Goal: Transaction & Acquisition: Purchase product/service

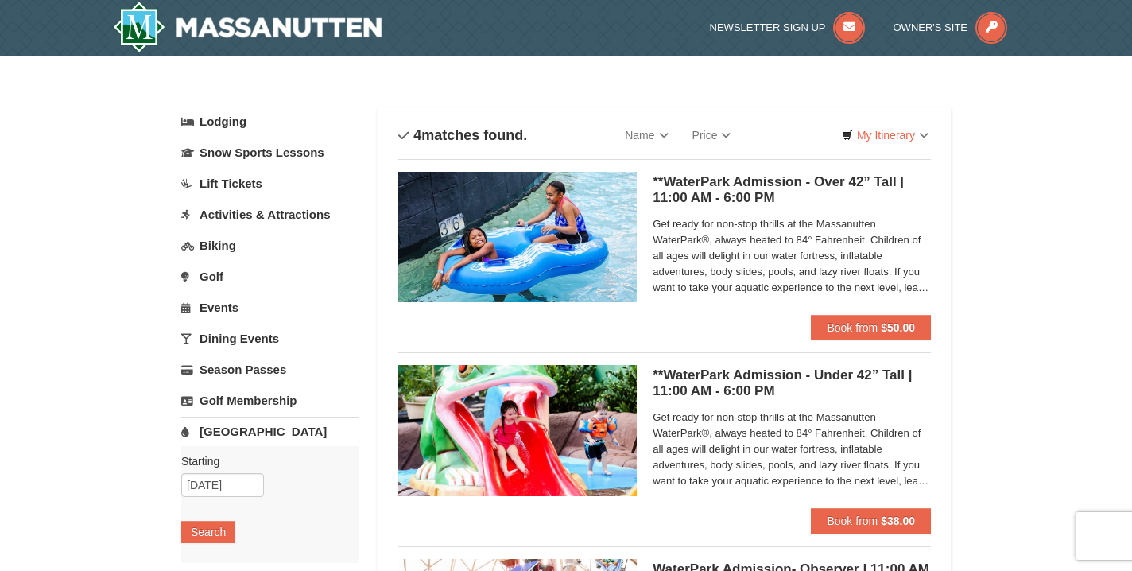
click at [1060, 250] on div "× Categories List Filter My Itinerary Questions? [PHONE_NUMBER] Lodging Arrival…" at bounding box center [566, 516] width 1132 height 921
click at [837, 326] on span "Book from" at bounding box center [852, 327] width 51 height 13
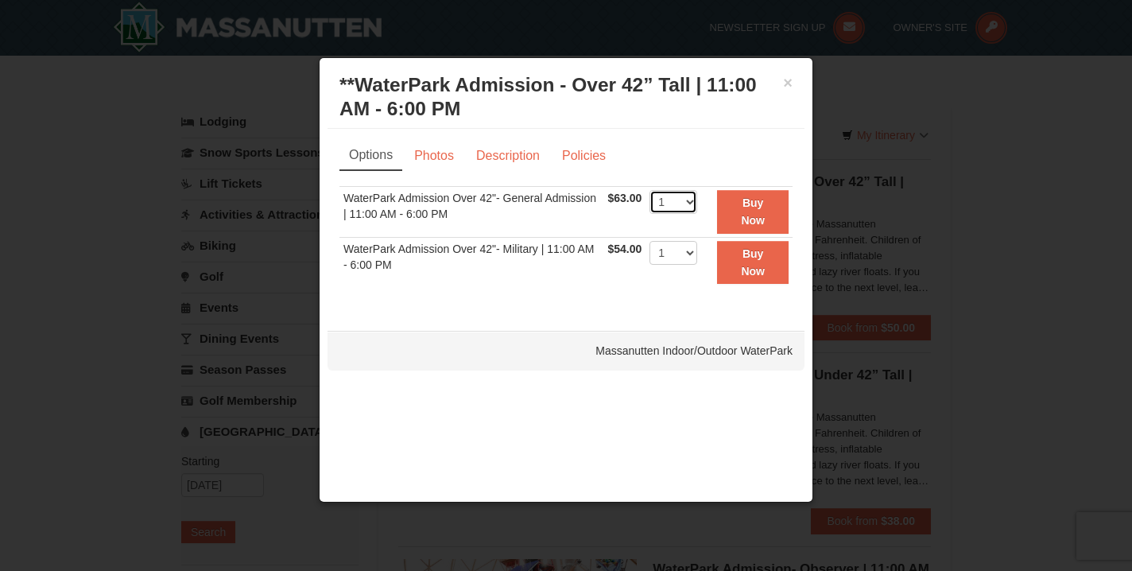
click at [672, 202] on select "1 2 3 4 5 6 7 8 9 10 11 12 13 14 15 16 17 18 19 20 21 22" at bounding box center [673, 202] width 48 height 24
select select "2"
click at [649, 190] on select "1 2 3 4 5 6 7 8 9 10 11 12 13 14 15 16 17 18 19 20 21 22" at bounding box center [673, 202] width 48 height 24
click at [657, 162] on ul "Options Photos Description Policies" at bounding box center [565, 155] width 453 height 29
click at [670, 243] on select "1 2 3 4 5 6 7 8 9 10 11 12 13 14 15 16 17 18 19 20 21 22" at bounding box center [673, 253] width 48 height 24
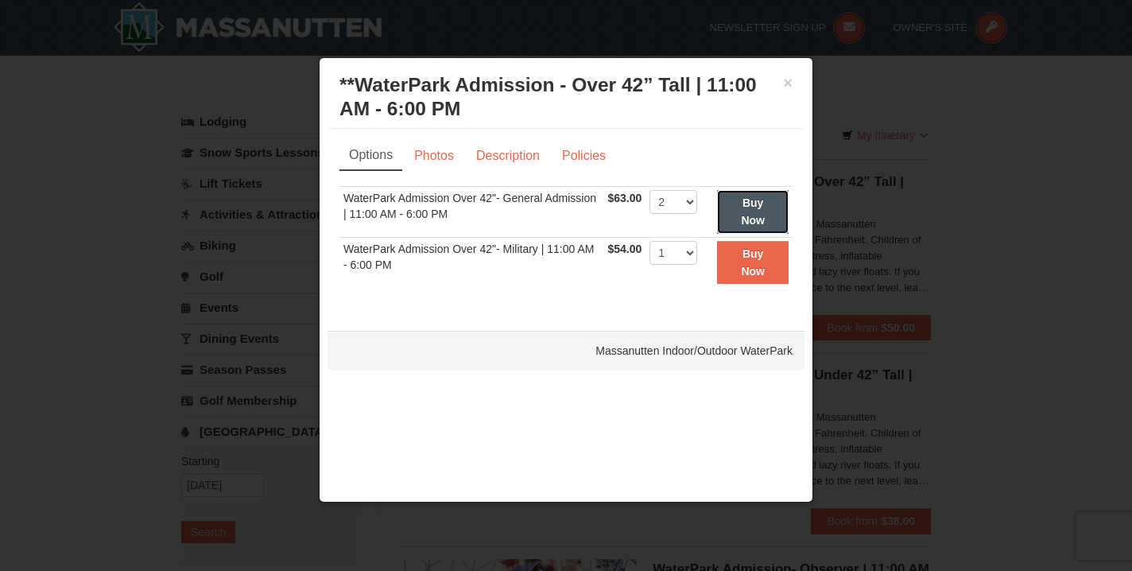
click at [749, 222] on strong "Buy Now" at bounding box center [753, 211] width 24 height 30
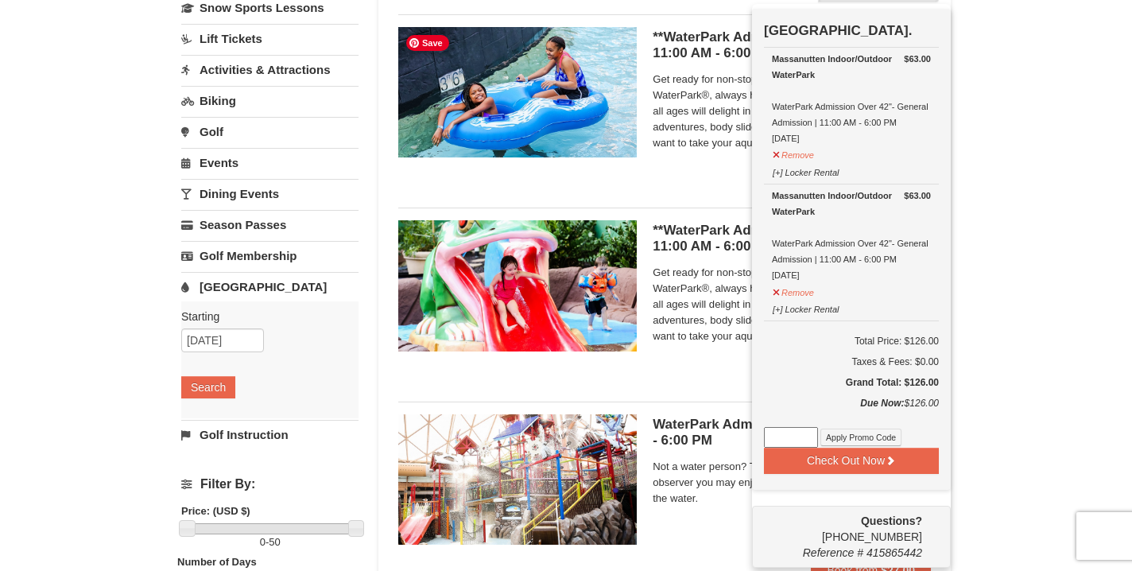
scroll to position [145, 0]
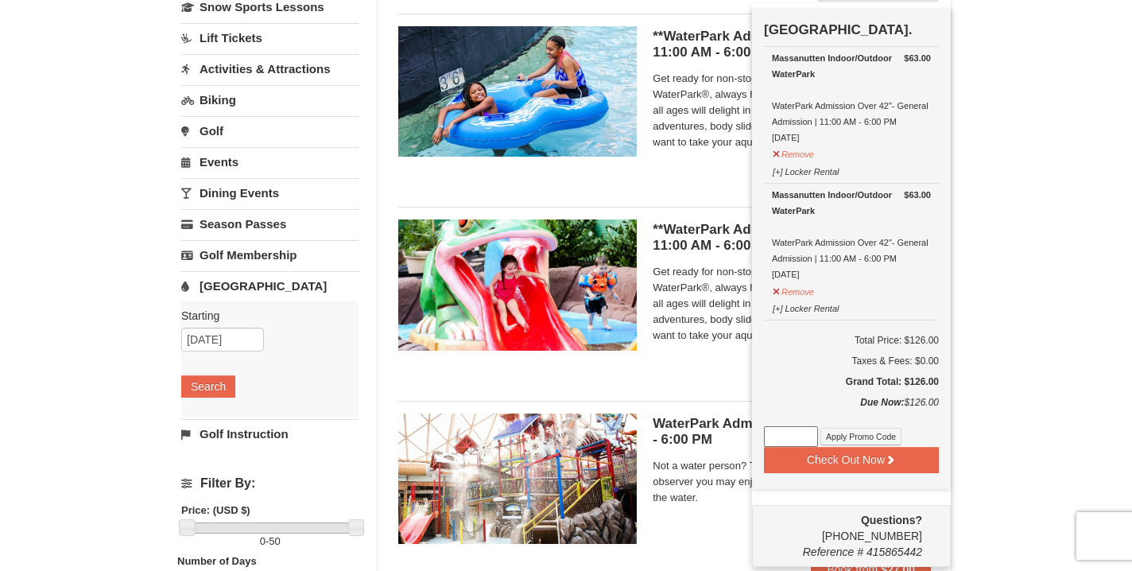
click at [1068, 299] on div "× Categories List Filter My Itinerary (2) Check Out Now [GEOGRAPHIC_DATA]. $63.…" at bounding box center [566, 370] width 1132 height 921
